Goal: Task Accomplishment & Management: Manage account settings

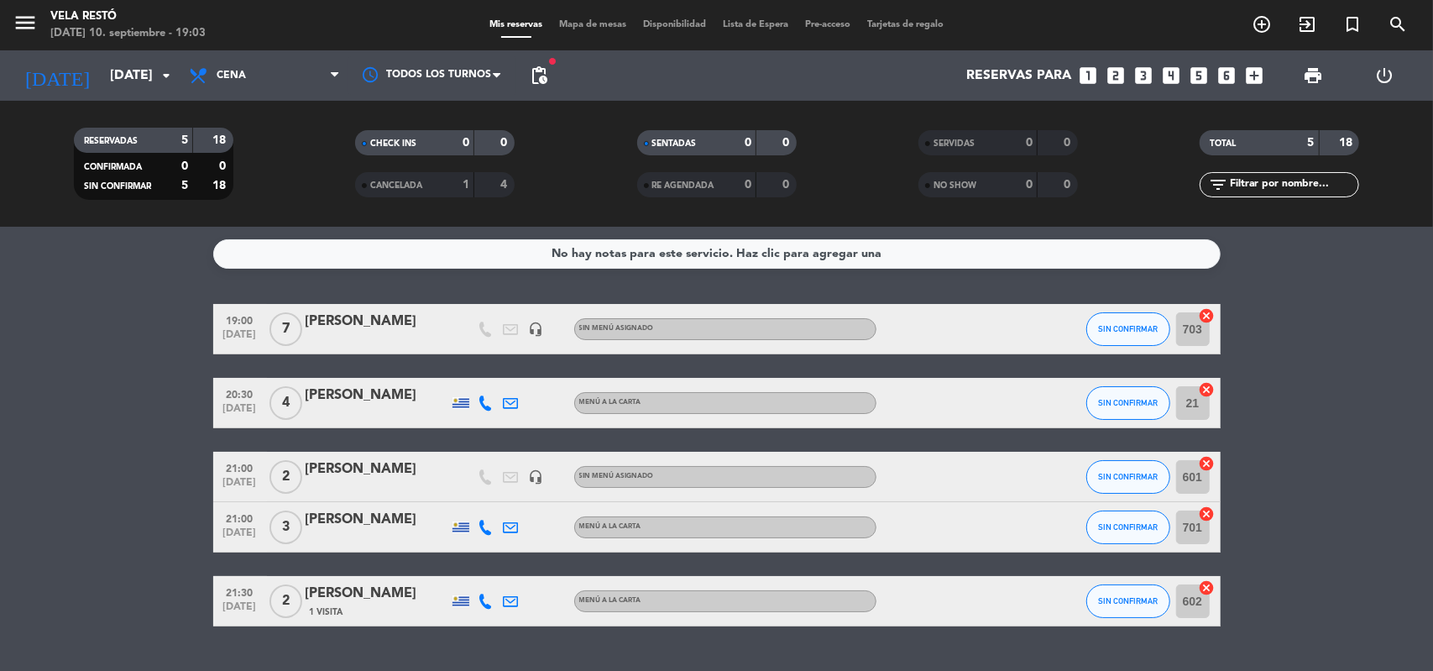
click at [350, 327] on div "[PERSON_NAME]" at bounding box center [377, 322] width 143 height 22
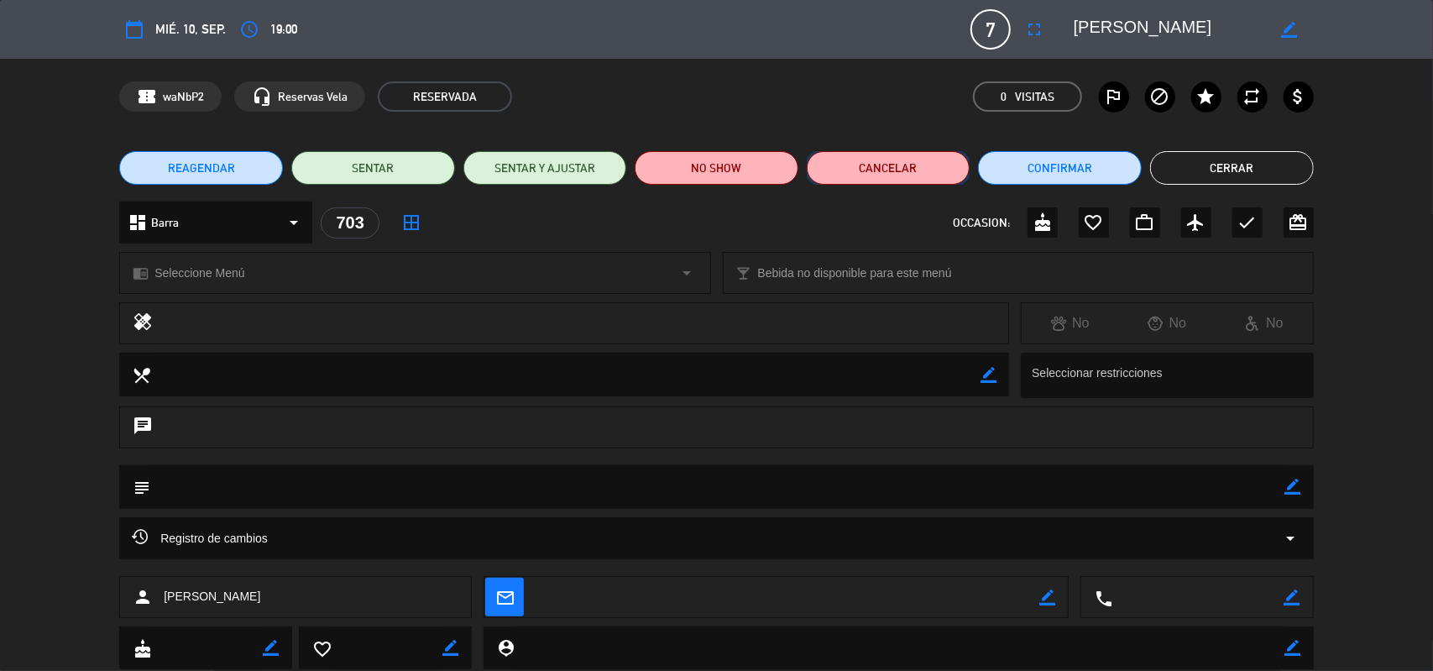
click at [883, 174] on button "Cancelar" at bounding box center [889, 168] width 164 height 34
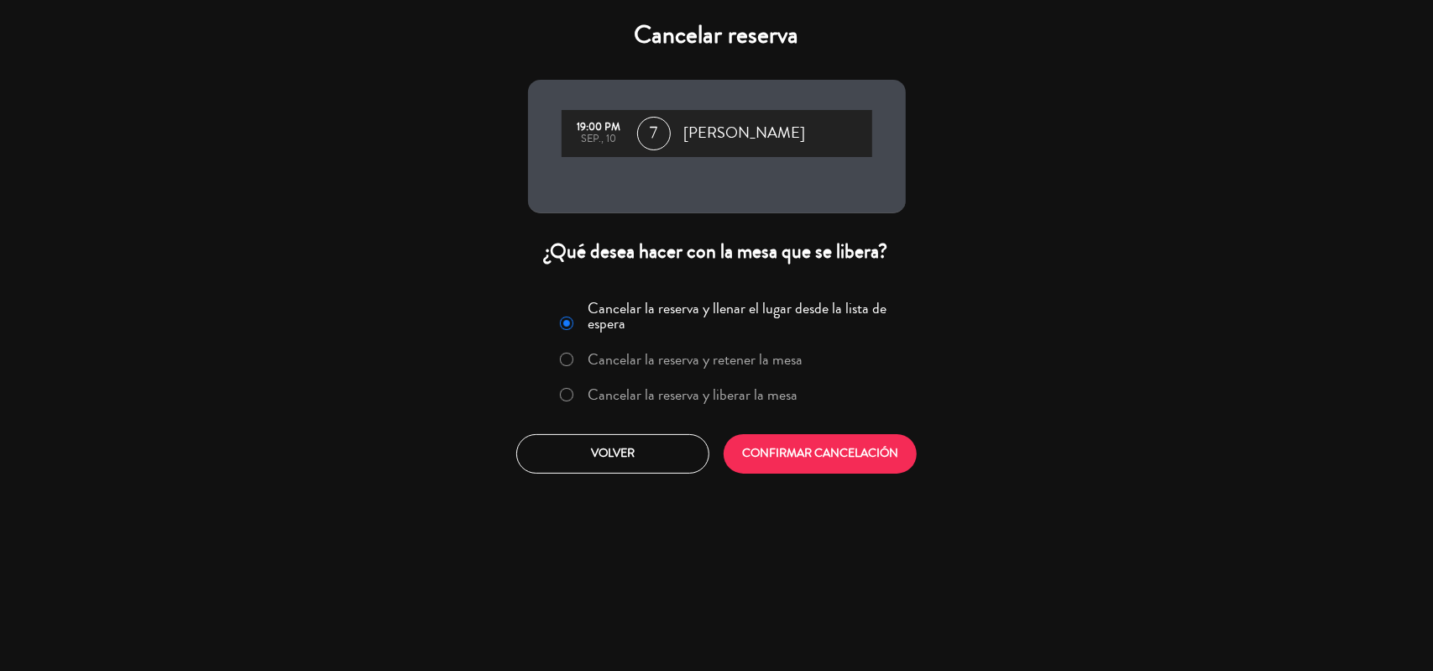
click at [722, 408] on label "Cancelar la reserva y liberar la mesa" at bounding box center [678, 395] width 255 height 30
click at [807, 466] on button "CONFIRMAR CANCELACIÓN" at bounding box center [820, 453] width 193 height 39
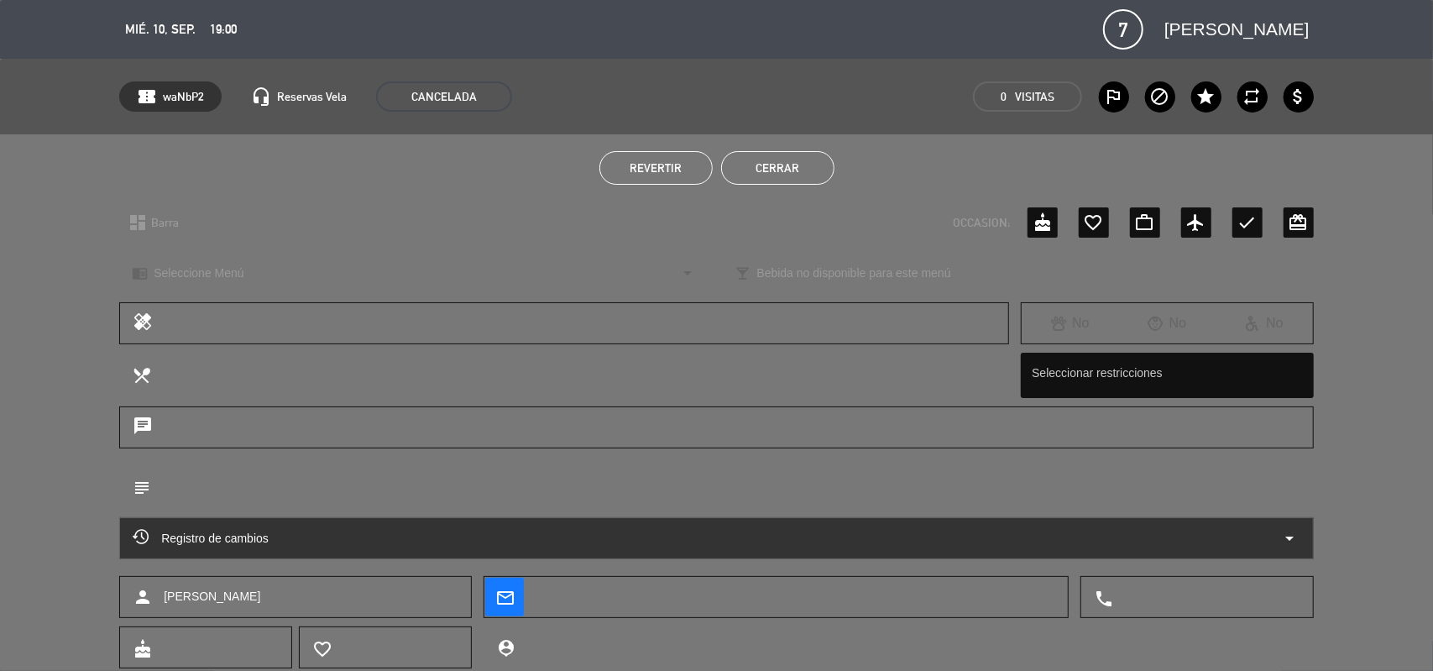
click at [777, 173] on button "Cerrar" at bounding box center [777, 168] width 113 height 34
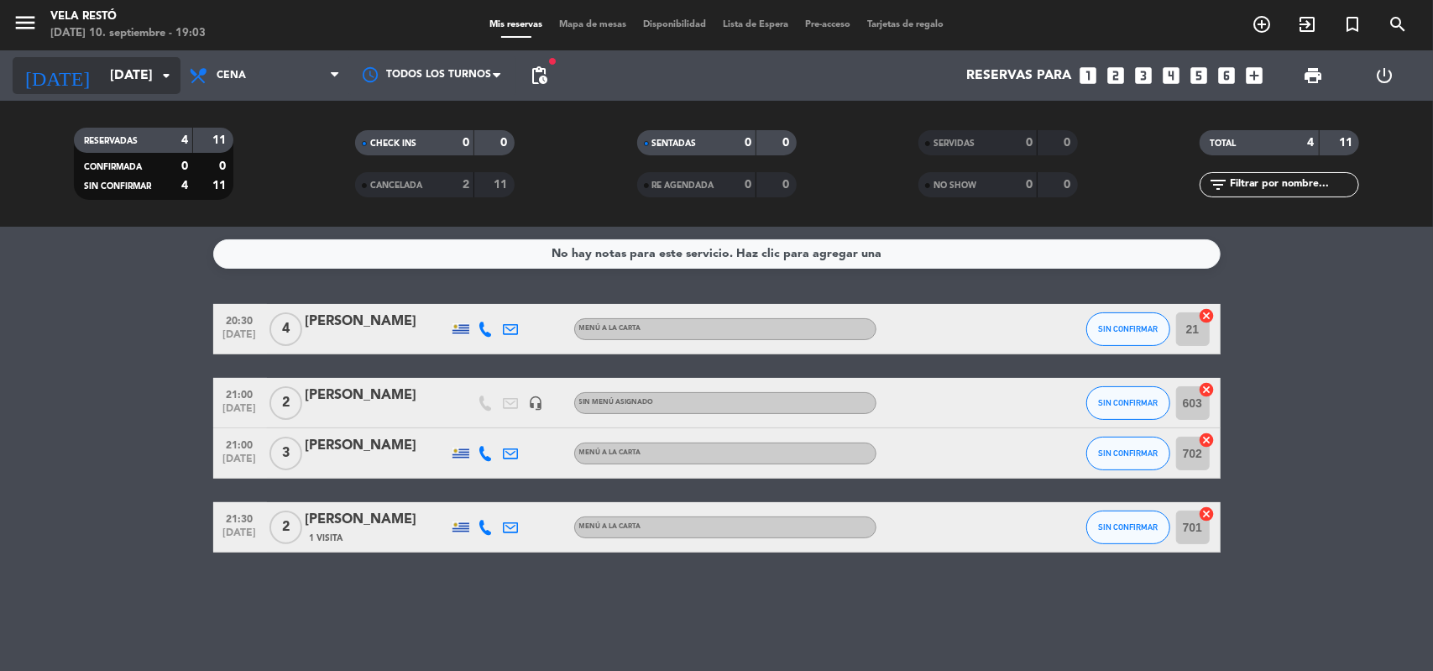
click at [159, 84] on icon "arrow_drop_down" at bounding box center [166, 75] width 20 height 20
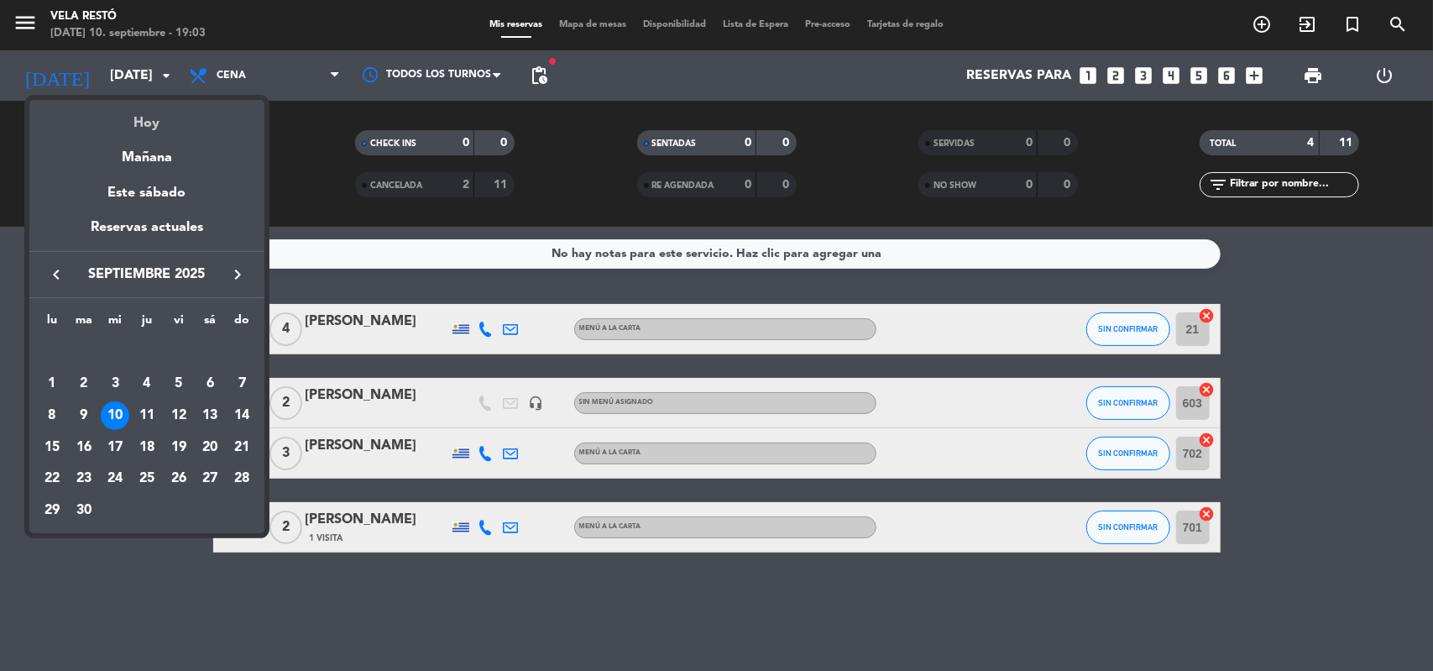
click at [144, 118] on div "Hoy" at bounding box center [146, 117] width 235 height 34
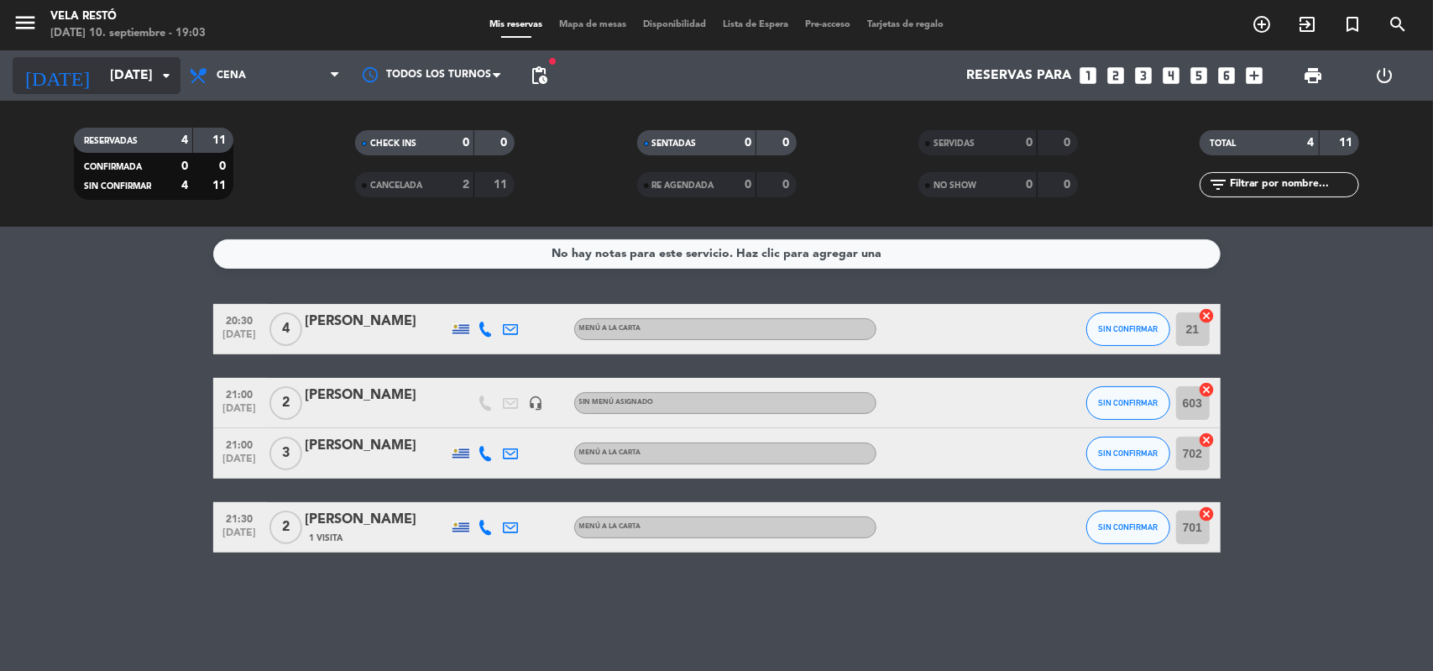
click at [150, 84] on input "[DATE]" at bounding box center [190, 76] width 177 height 33
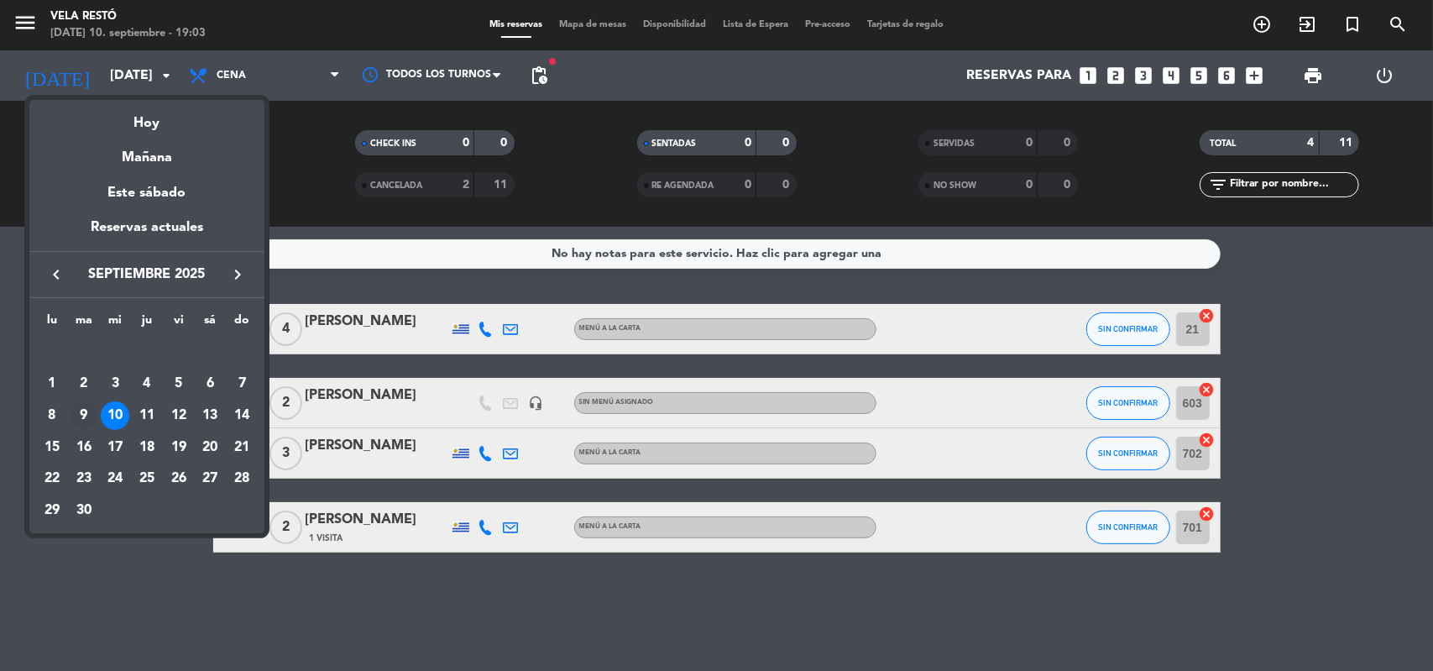
click at [84, 405] on div "9" at bounding box center [84, 415] width 29 height 29
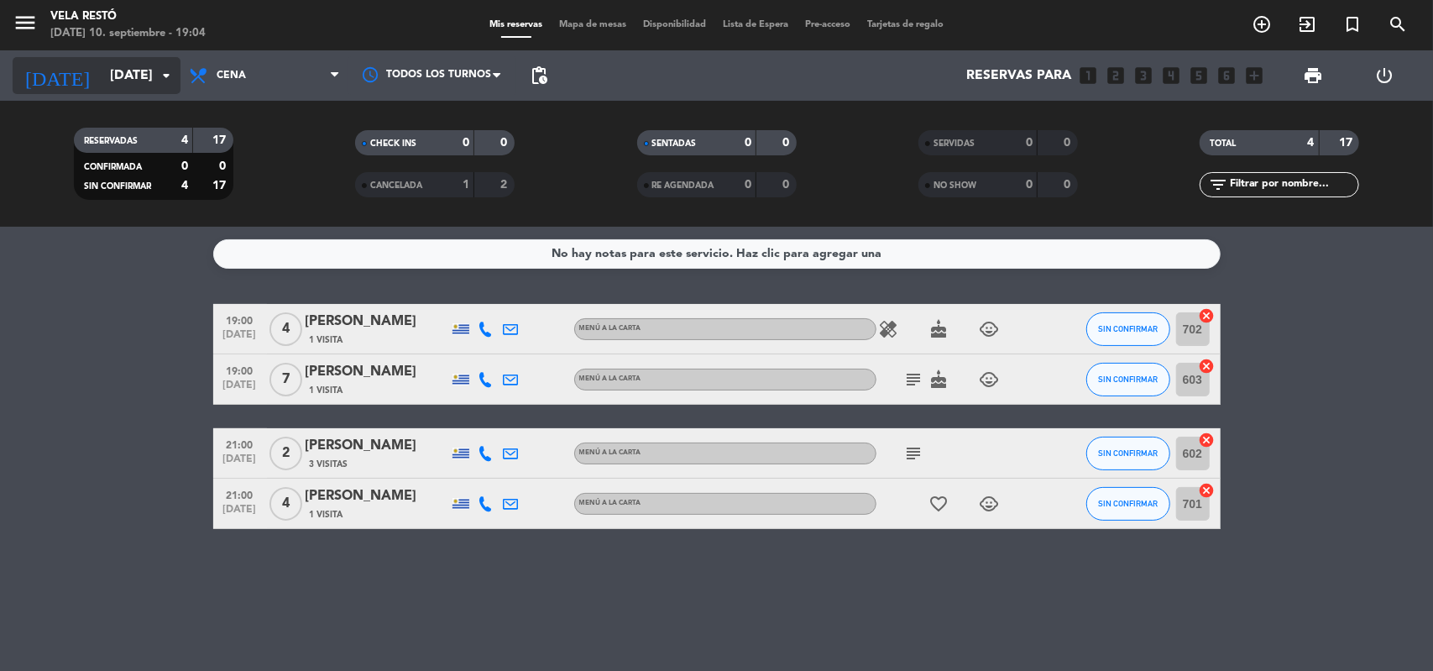
click at [138, 75] on input "[DATE]" at bounding box center [190, 76] width 177 height 33
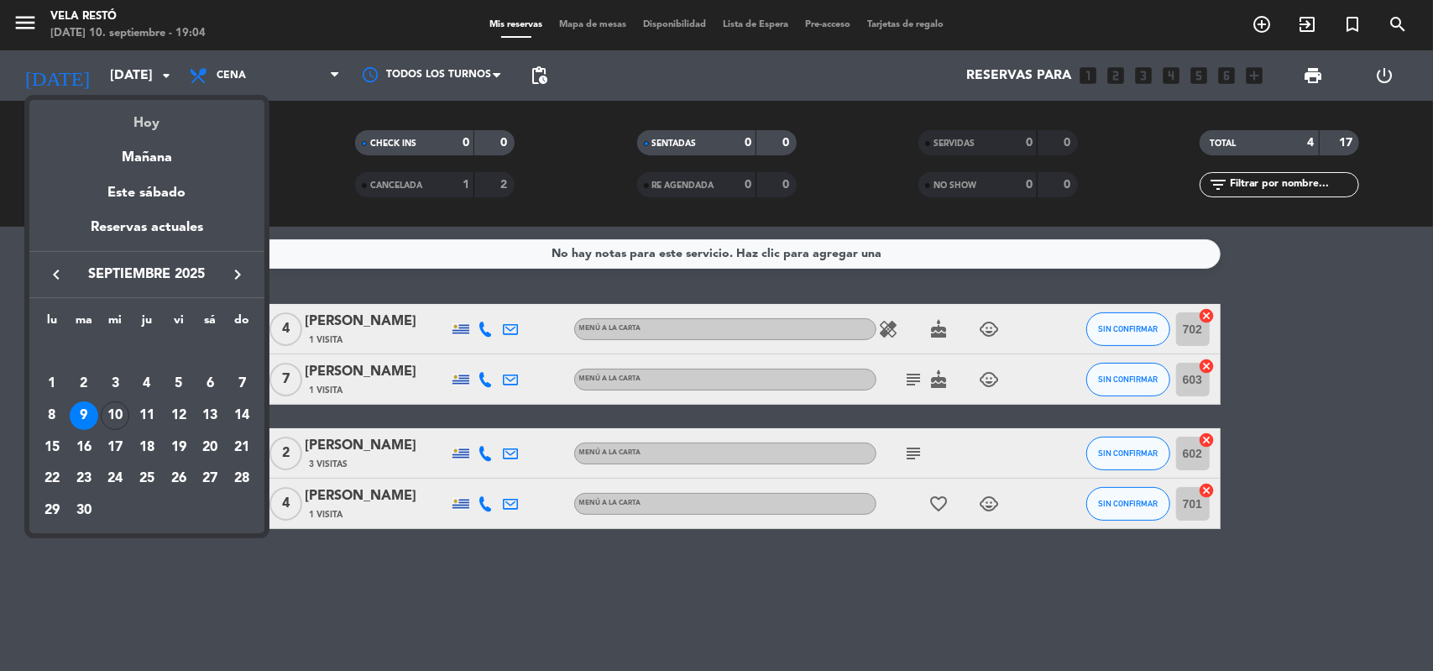
click at [133, 121] on div "Hoy" at bounding box center [146, 117] width 235 height 34
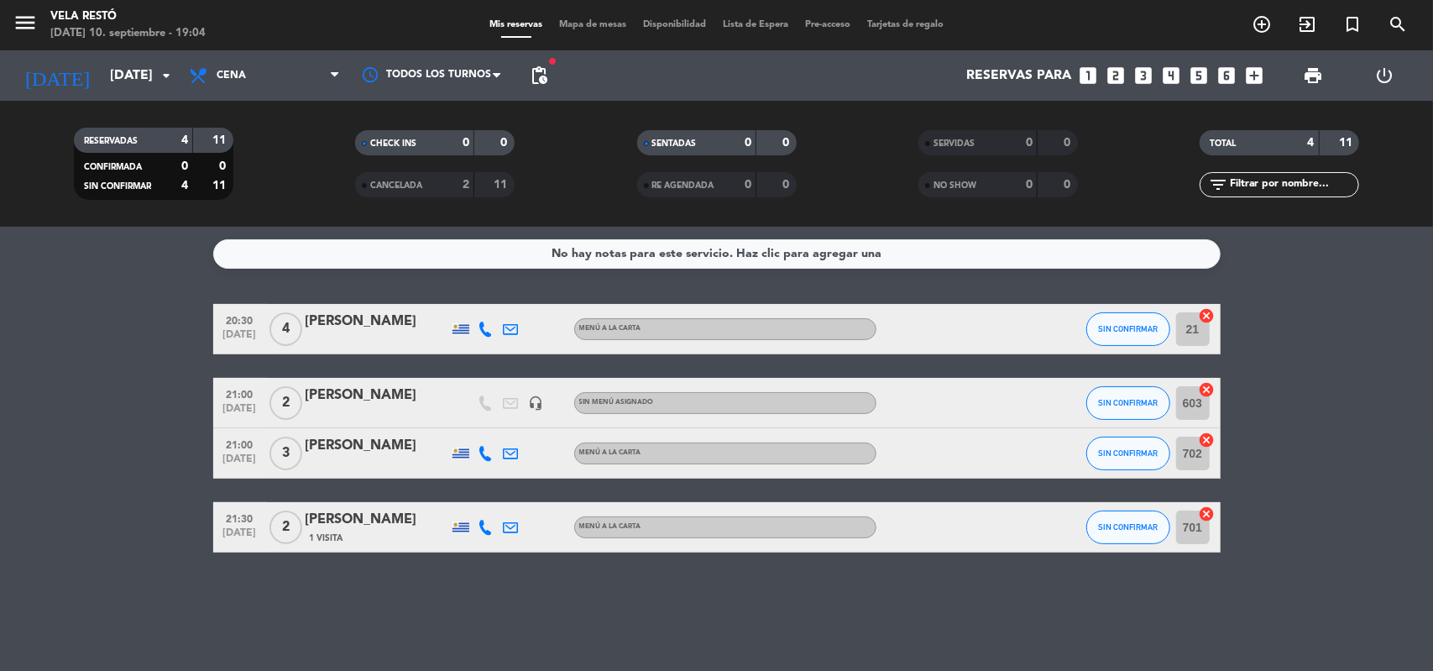
click at [346, 389] on div "[PERSON_NAME]" at bounding box center [377, 395] width 143 height 22
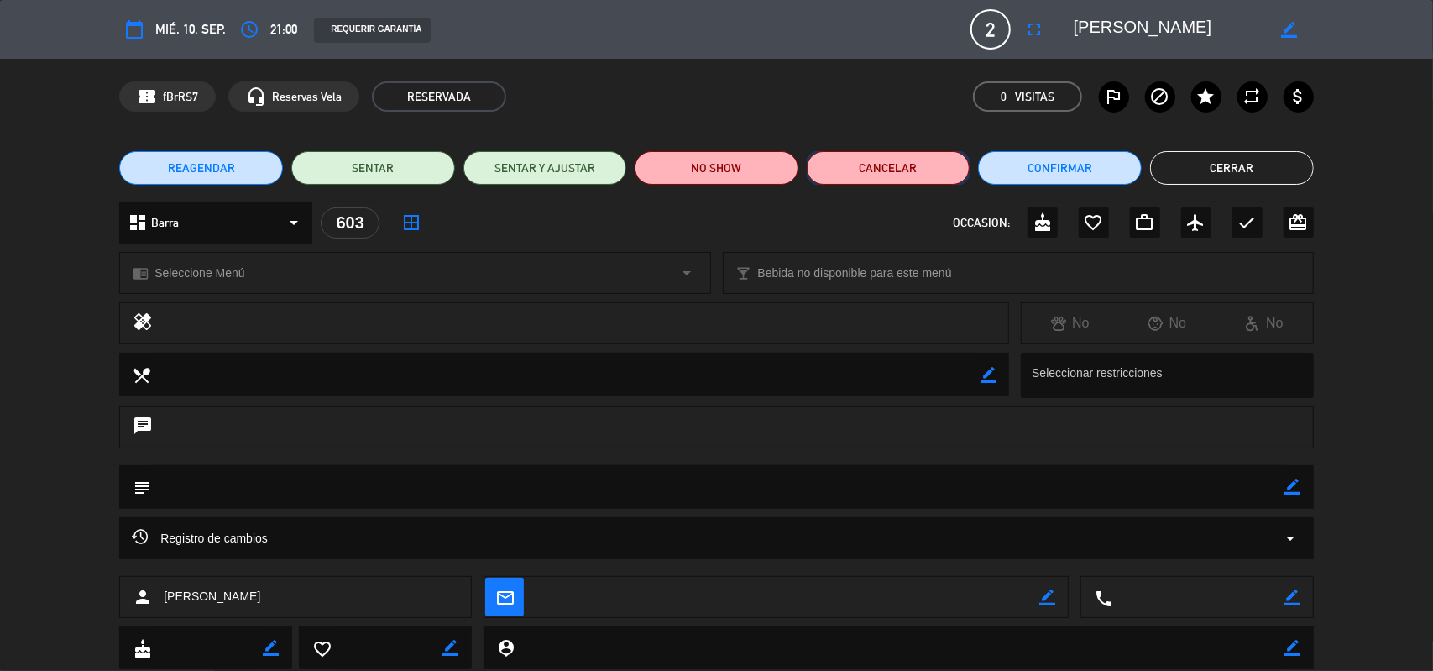
click at [848, 172] on button "Cancelar" at bounding box center [889, 168] width 164 height 34
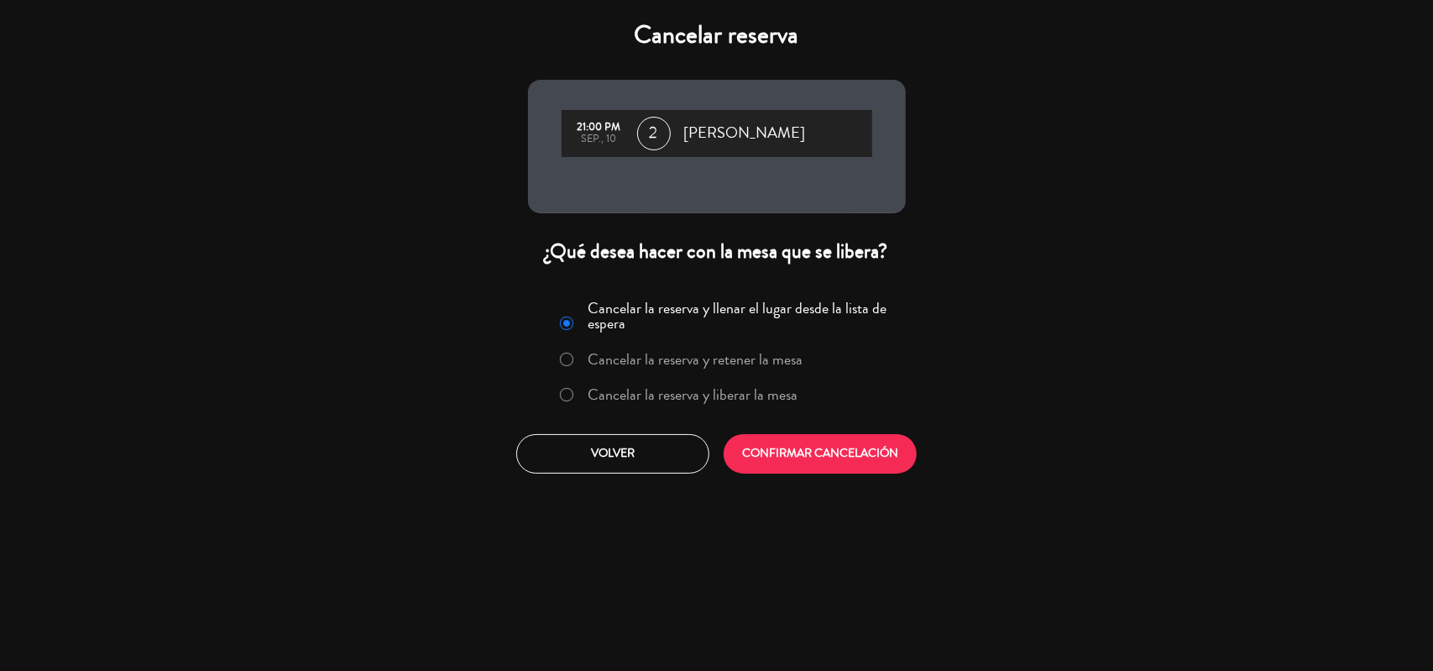
click at [719, 405] on label "Cancelar la reserva y liberar la mesa" at bounding box center [678, 395] width 255 height 30
click at [779, 447] on button "CONFIRMAR CANCELACIÓN" at bounding box center [820, 453] width 193 height 39
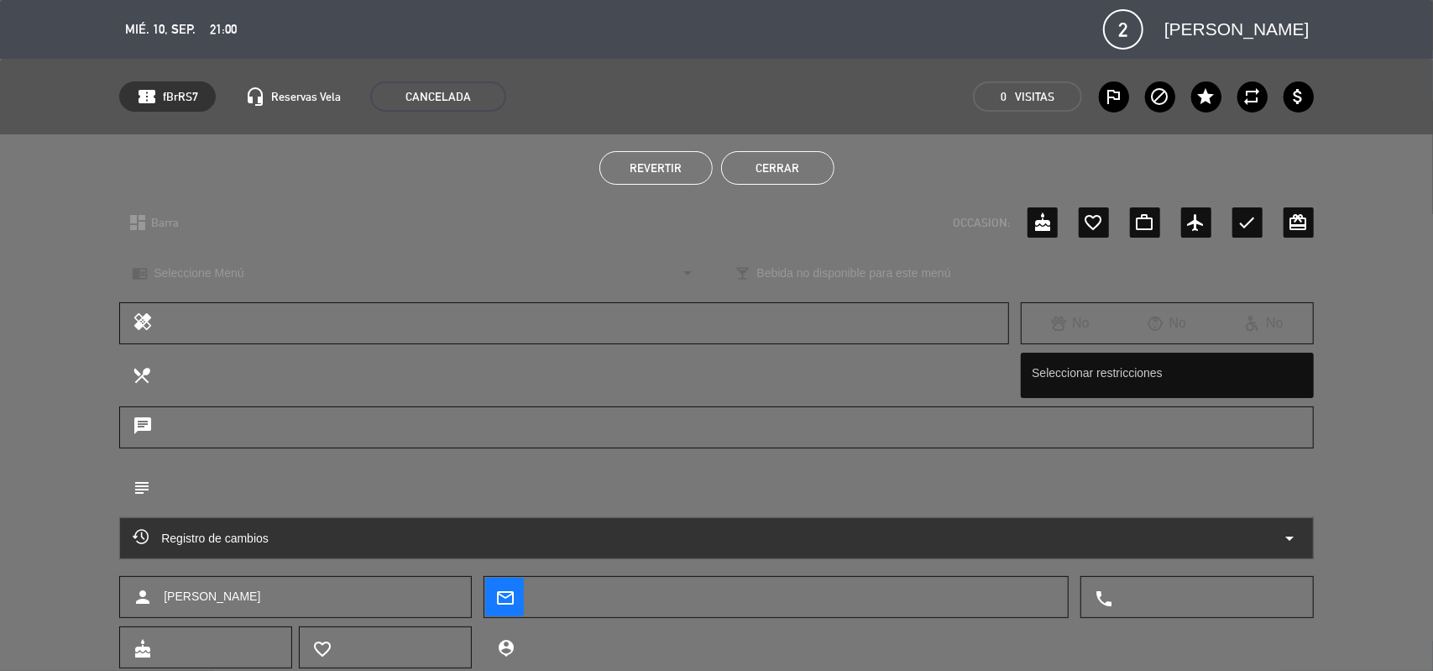
click at [767, 175] on button "Cerrar" at bounding box center [777, 168] width 113 height 34
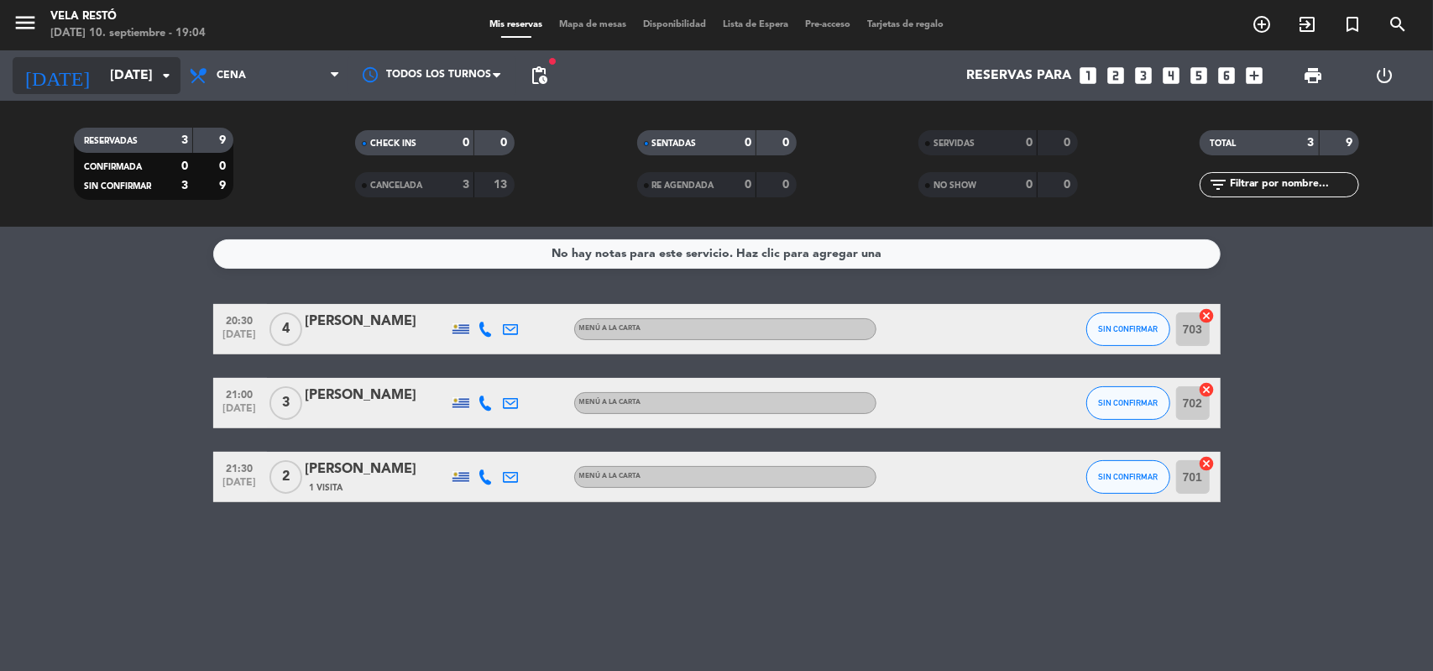
click at [120, 66] on input "[DATE]" at bounding box center [190, 76] width 177 height 33
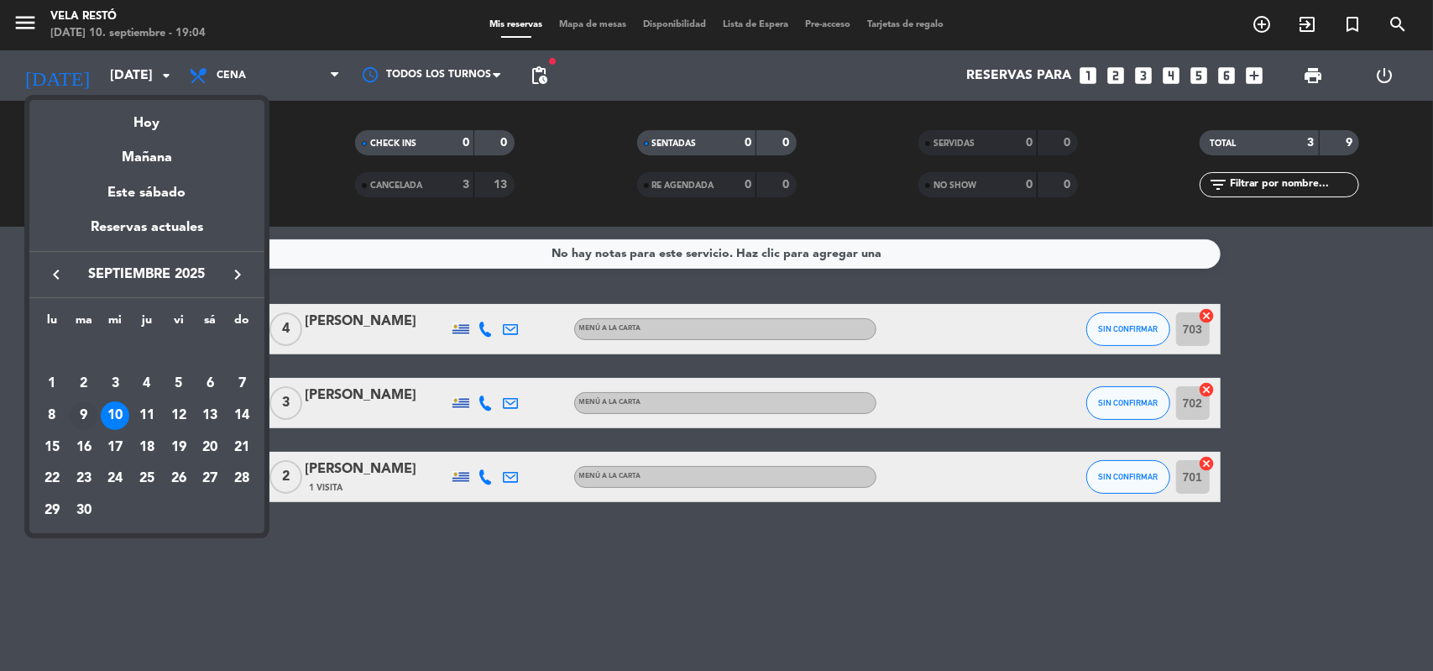
click at [84, 407] on div "9" at bounding box center [84, 415] width 29 height 29
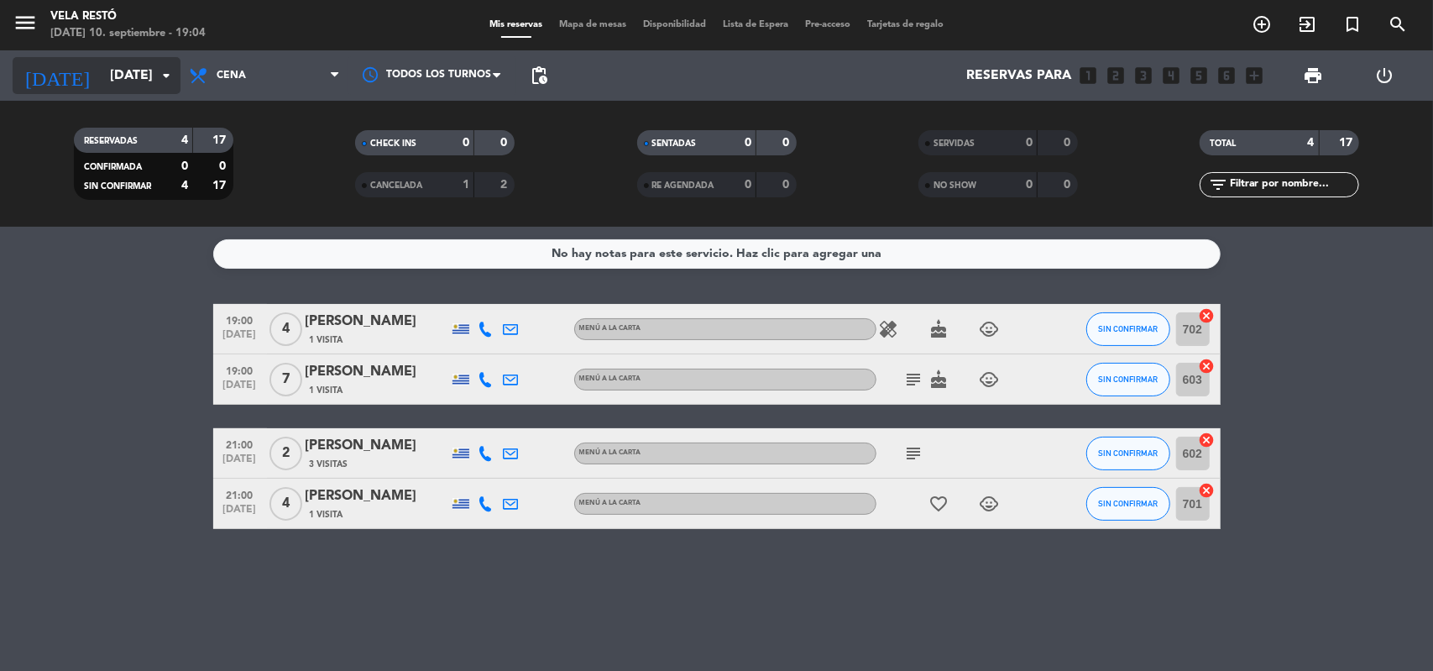
click at [132, 81] on input "[DATE]" at bounding box center [190, 76] width 177 height 33
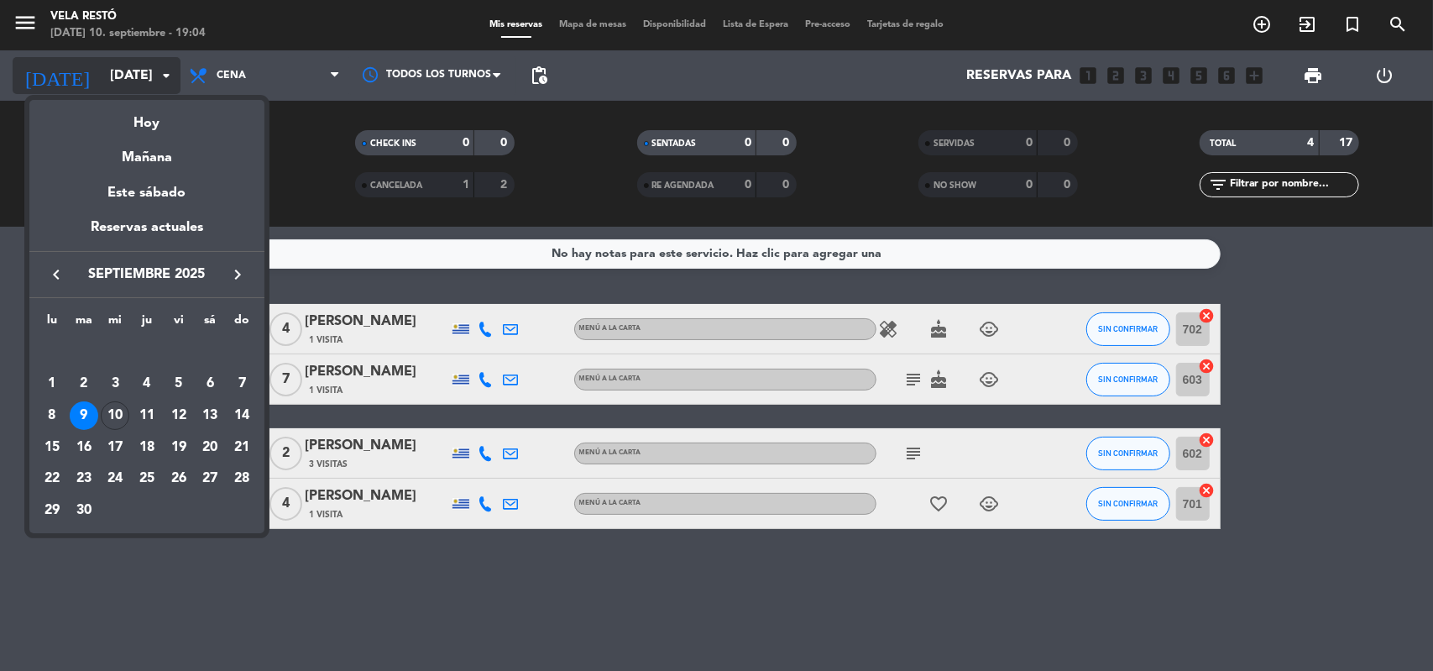
click at [132, 81] on div at bounding box center [716, 335] width 1433 height 671
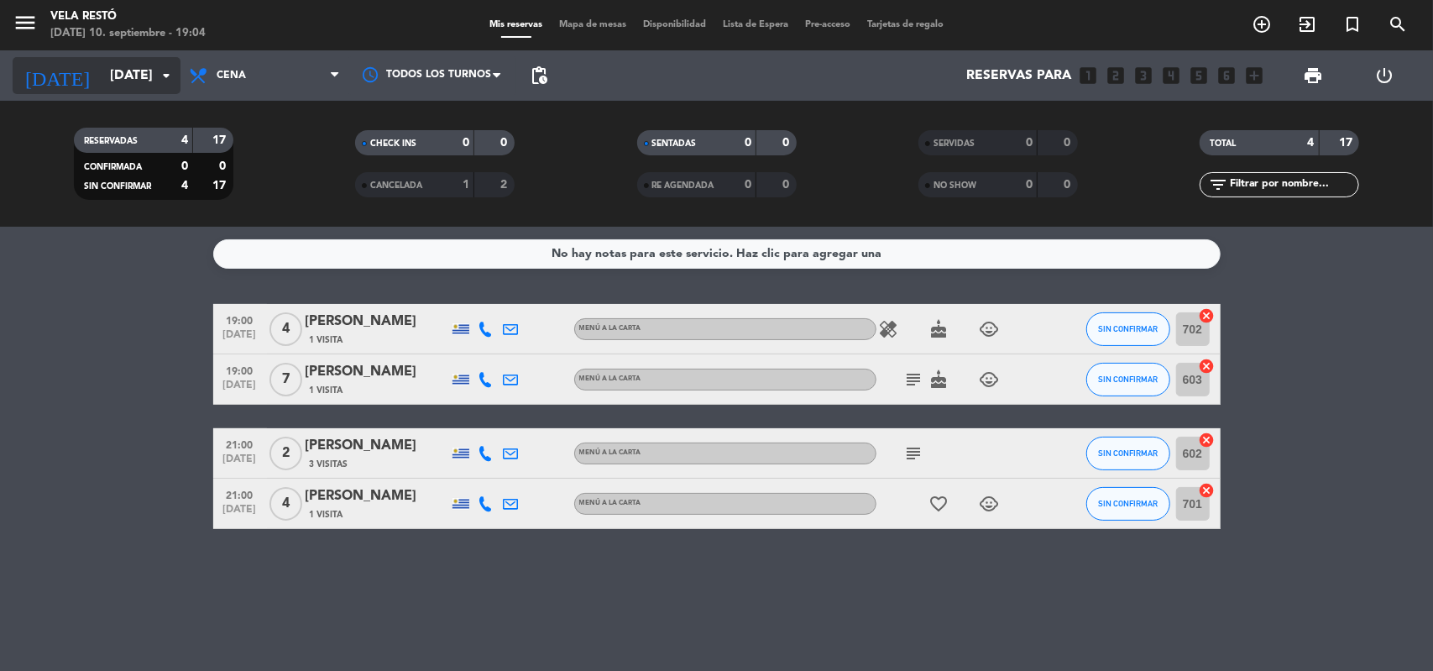
click at [132, 81] on input "[DATE]" at bounding box center [190, 76] width 177 height 33
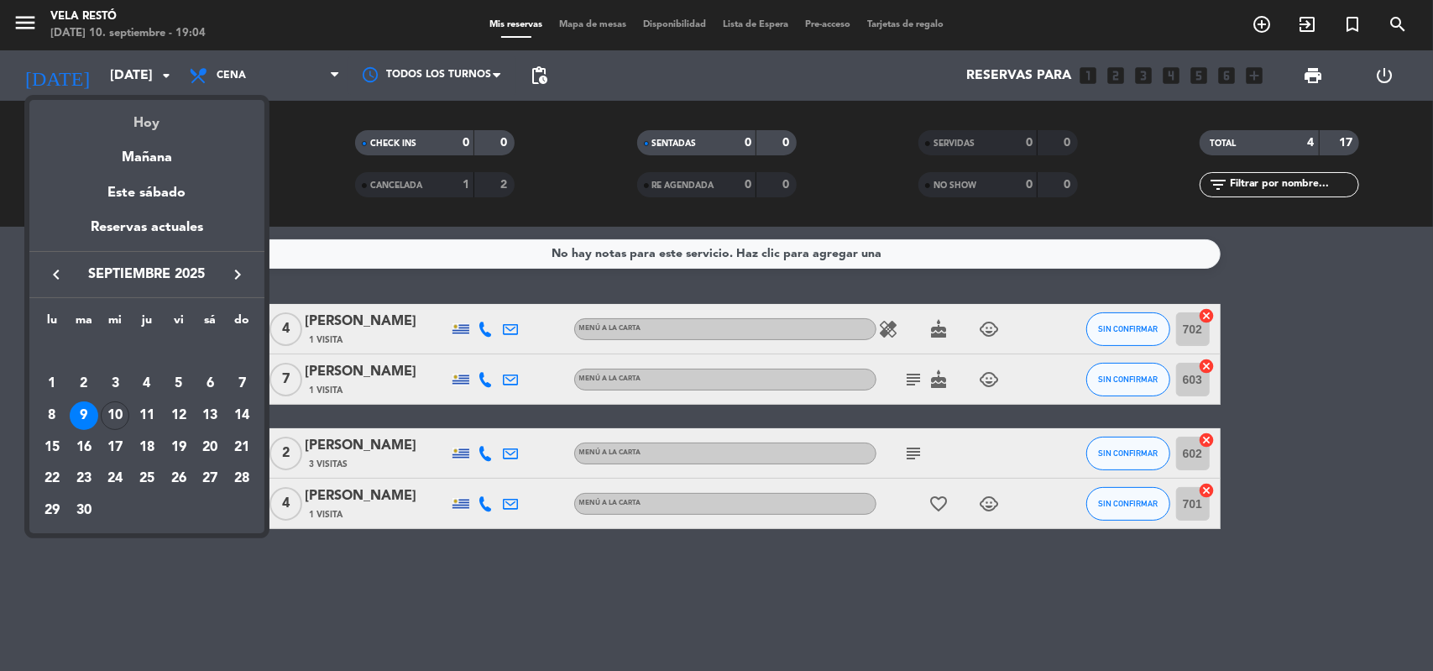
click at [126, 117] on div "Hoy" at bounding box center [146, 117] width 235 height 34
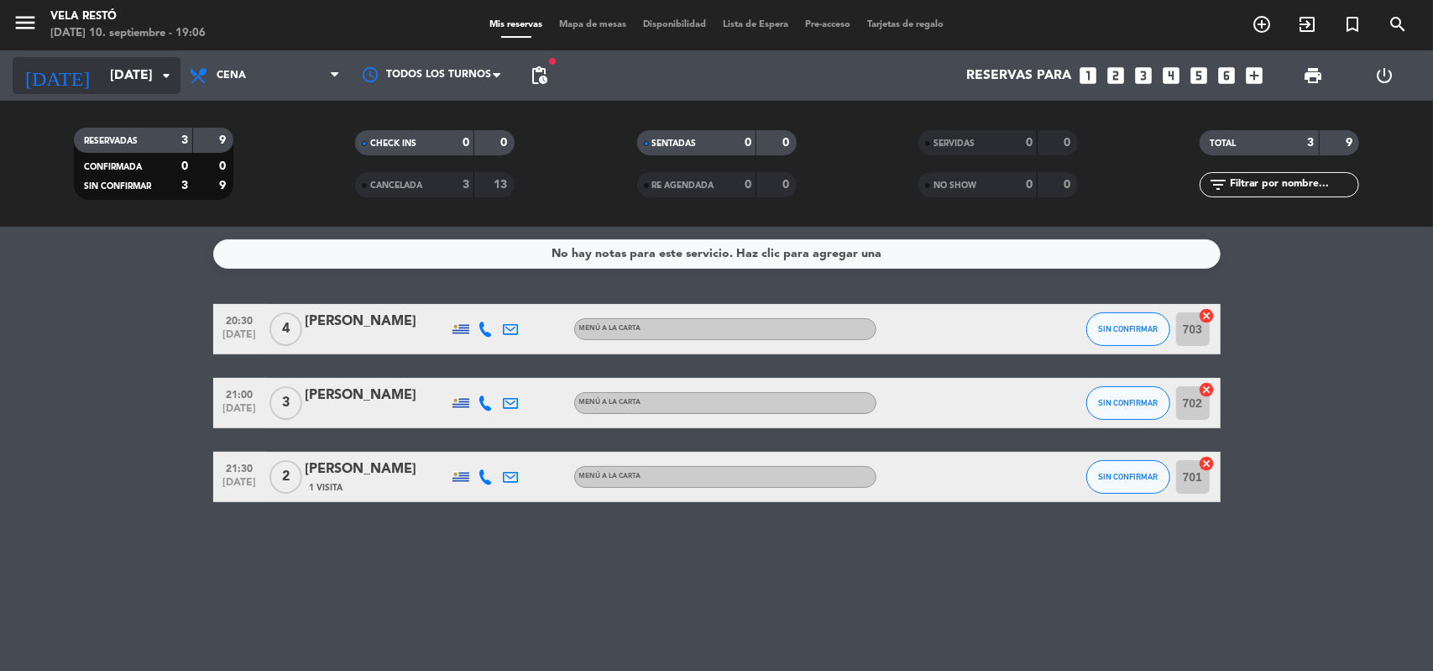
click at [131, 68] on input "[DATE]" at bounding box center [190, 76] width 177 height 33
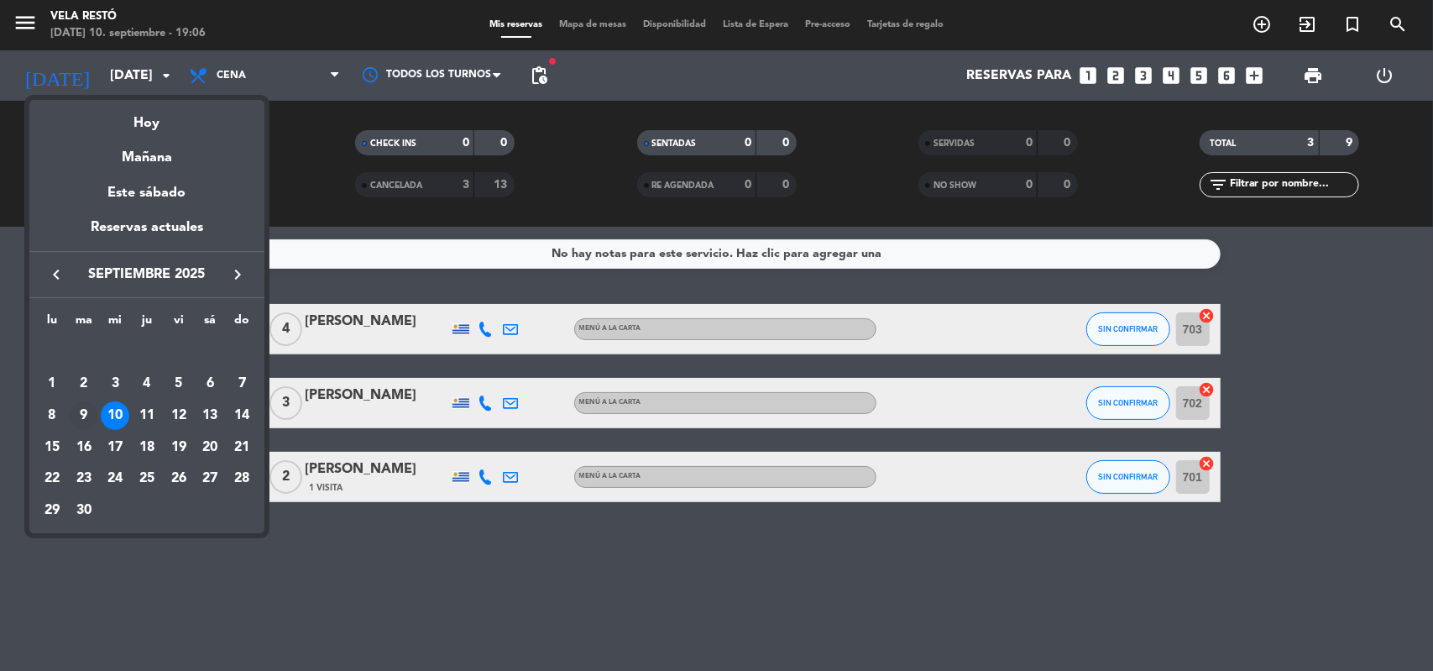
click at [84, 411] on div "9" at bounding box center [84, 415] width 29 height 29
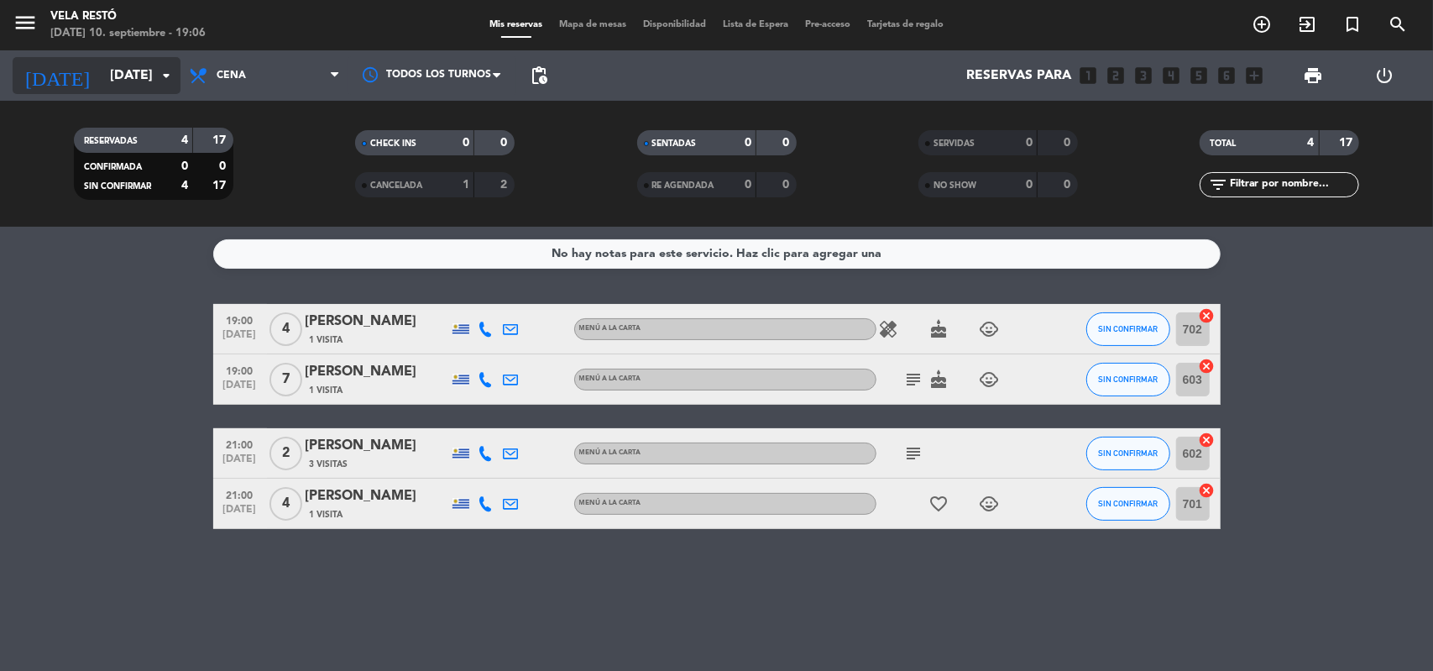
click at [151, 70] on input "[DATE]" at bounding box center [190, 76] width 177 height 33
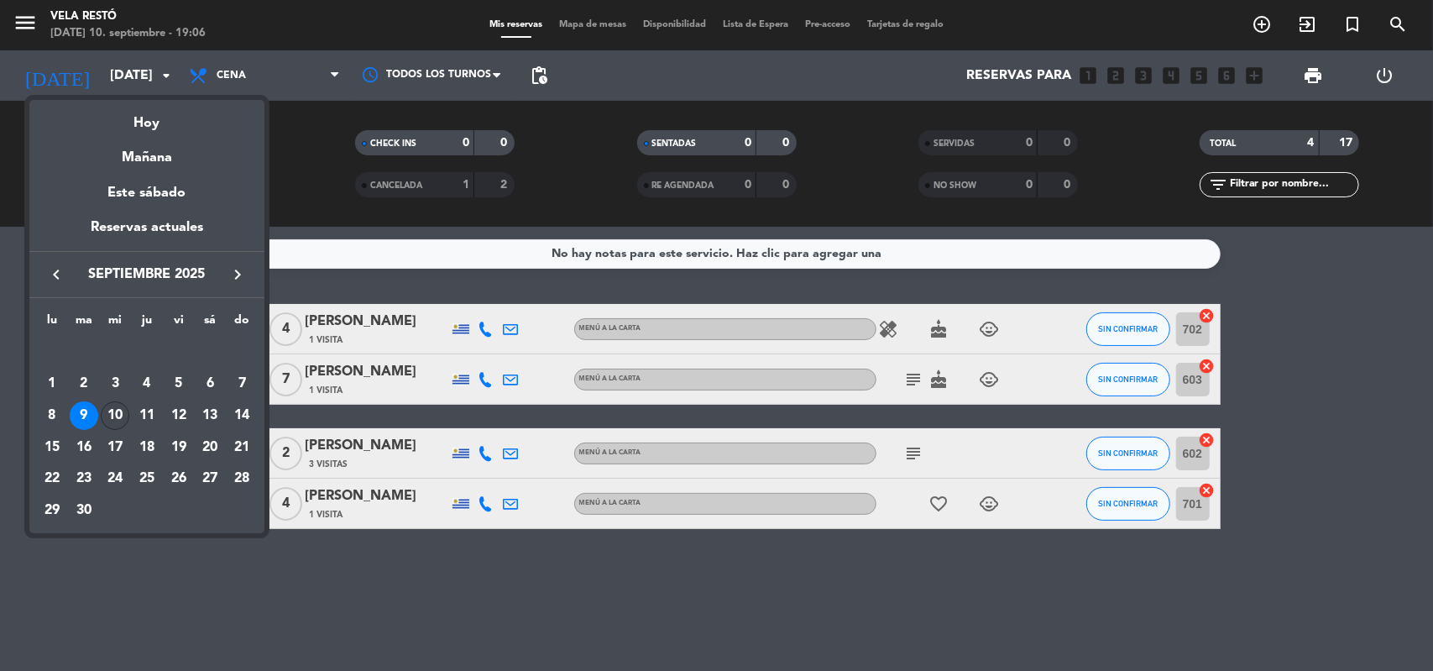
click at [118, 413] on div "10" at bounding box center [115, 415] width 29 height 29
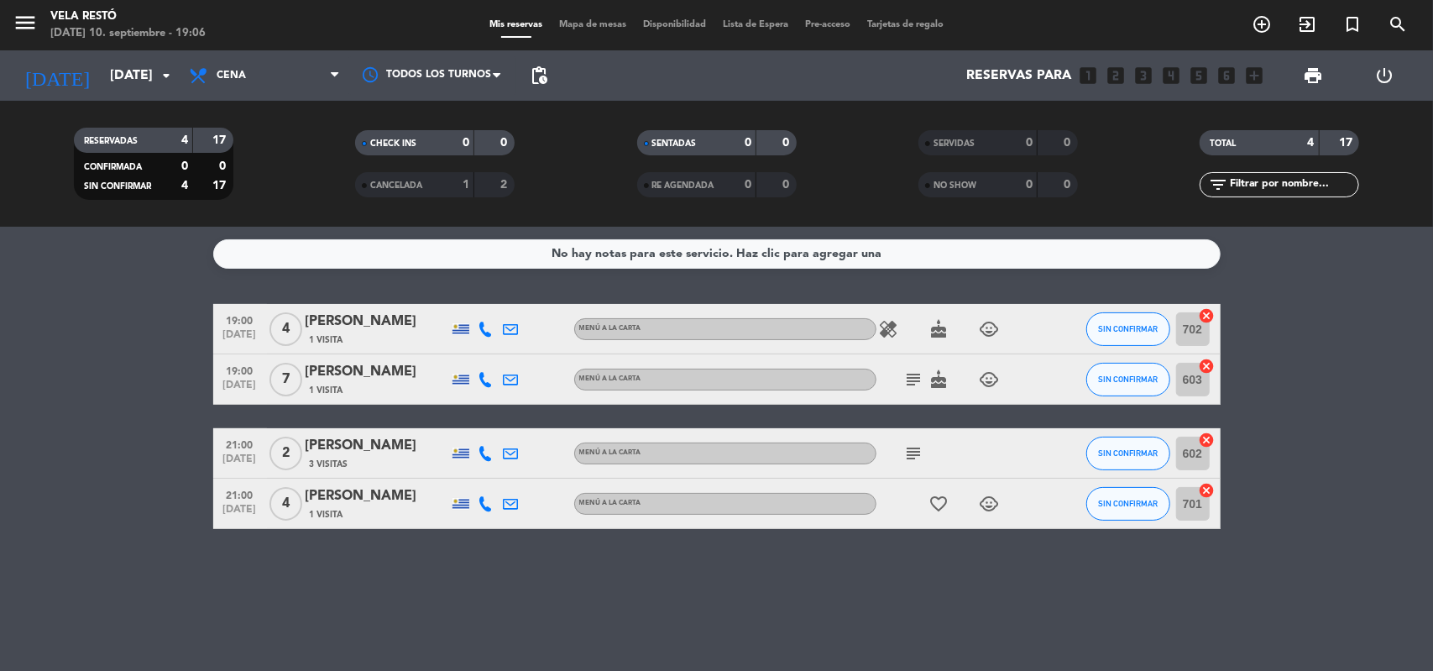
type input "[DATE]"
